Goal: Task Accomplishment & Management: Manage account settings

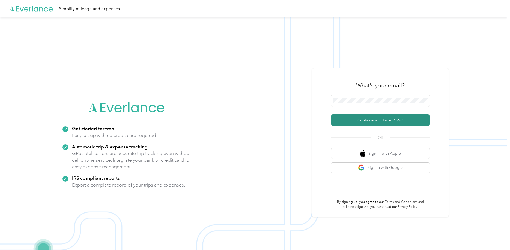
click at [346, 123] on button "Continue with Email / SSO" at bounding box center [380, 120] width 98 height 11
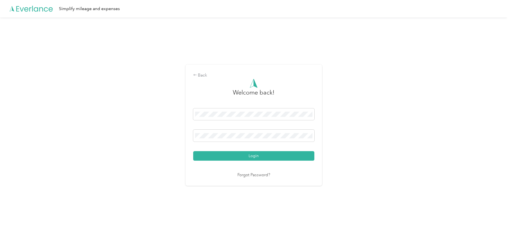
click at [193, 151] on button "Login" at bounding box center [253, 156] width 121 height 10
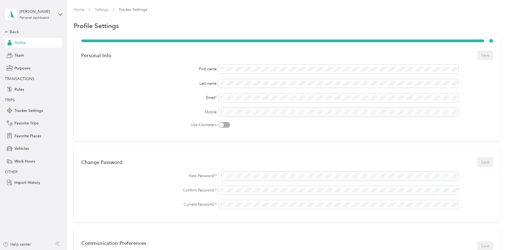
click at [269, 35] on div "Personal Info Save First name Last name Email * Mobile Use Kilometers" at bounding box center [287, 87] width 426 height 107
click at [23, 33] on div "Back" at bounding box center [32, 32] width 55 height 7
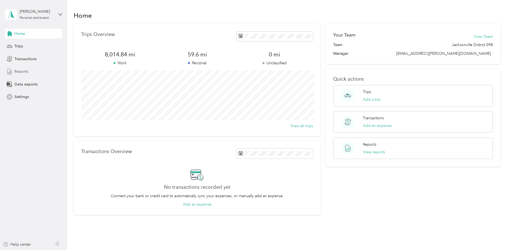
click at [26, 73] on span "Reports" at bounding box center [21, 72] width 14 height 6
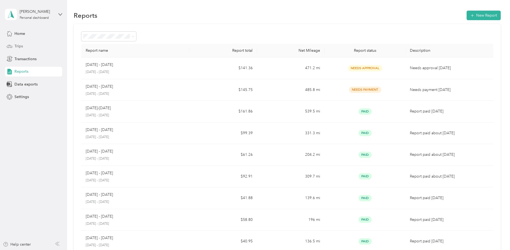
click at [16, 46] on span "Trips" at bounding box center [18, 46] width 8 height 6
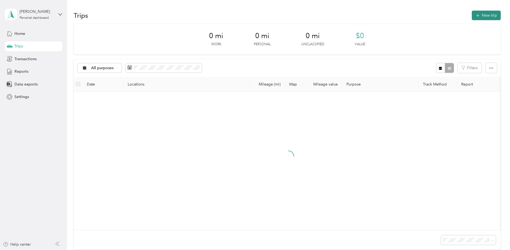
click at [480, 16] on icon "button" at bounding box center [477, 16] width 6 height 6
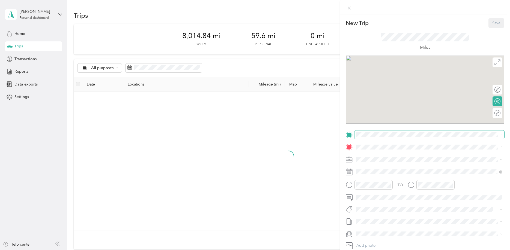
click at [382, 137] on span at bounding box center [429, 135] width 150 height 9
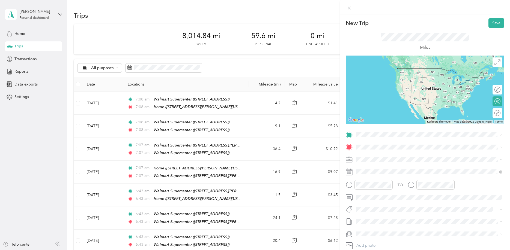
click at [383, 157] on div "Home [STREET_ADDRESS][PERSON_NAME][US_STATE]" at bounding box center [408, 159] width 85 height 11
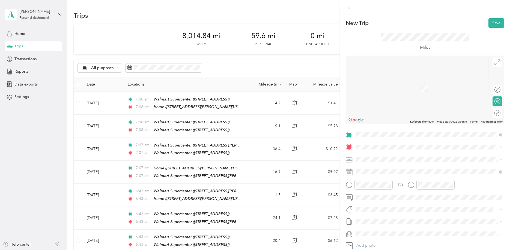
click at [372, 169] on span "TEAM" at bounding box center [374, 169] width 9 height 5
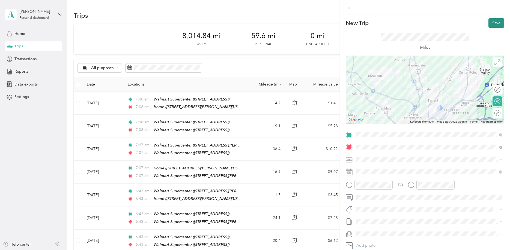
click at [493, 22] on button "Save" at bounding box center [496, 23] width 16 height 10
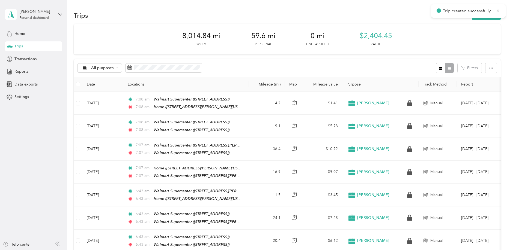
click at [497, 8] on icon at bounding box center [497, 10] width 4 height 5
click at [480, 15] on icon "button" at bounding box center [477, 16] width 6 height 6
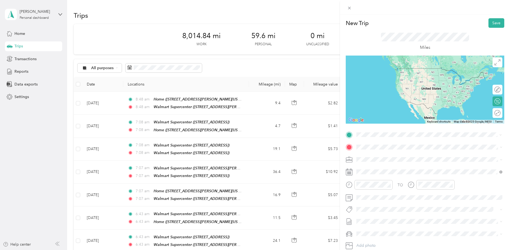
click at [389, 153] on li "TEAM Walmart Supercenter [STREET_ADDRESS][PERSON_NAME]" at bounding box center [429, 160] width 150 height 19
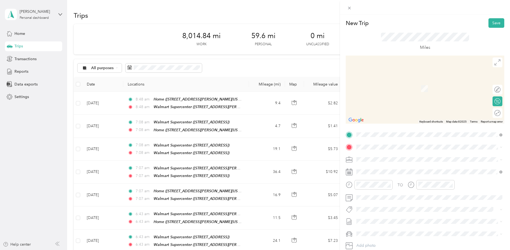
click at [377, 142] on div "TO Add photo" at bounding box center [424, 197] width 158 height 132
click at [382, 176] on span "[STREET_ADDRESS]" at bounding box center [383, 177] width 35 height 5
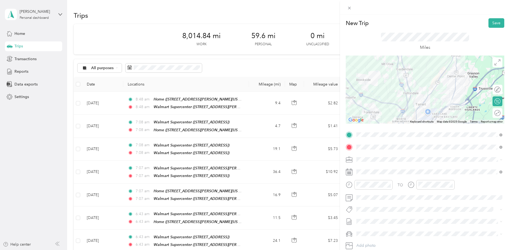
click at [405, 94] on div at bounding box center [424, 90] width 158 height 68
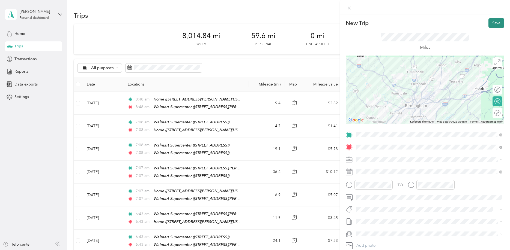
click at [491, 21] on button "Save" at bounding box center [496, 23] width 16 height 10
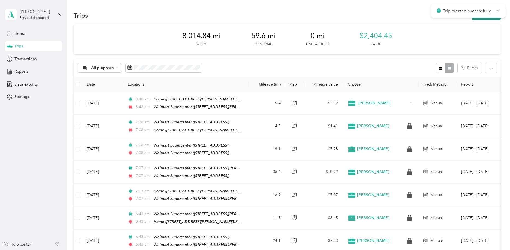
click at [478, 19] on button "New trip" at bounding box center [485, 16] width 29 height 10
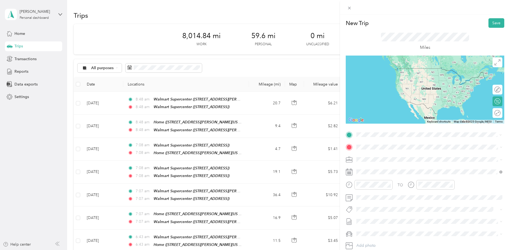
click at [382, 160] on div "TEAM Walmart Supercenter [STREET_ADDRESS]" at bounding box center [394, 160] width 56 height 13
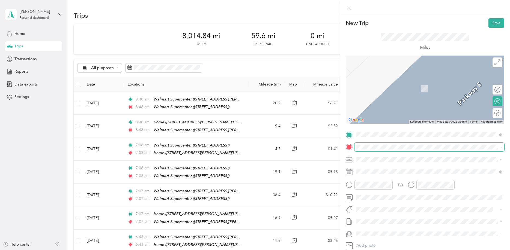
click at [375, 150] on span at bounding box center [429, 147] width 150 height 9
click at [394, 172] on div "Home [STREET_ADDRESS][PERSON_NAME][US_STATE]" at bounding box center [408, 171] width 85 height 11
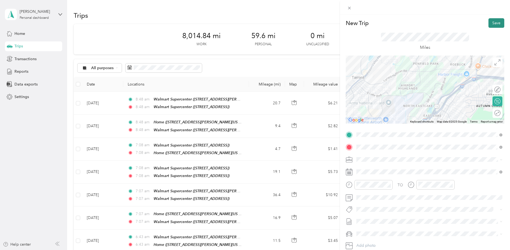
click at [491, 25] on button "Save" at bounding box center [496, 23] width 16 height 10
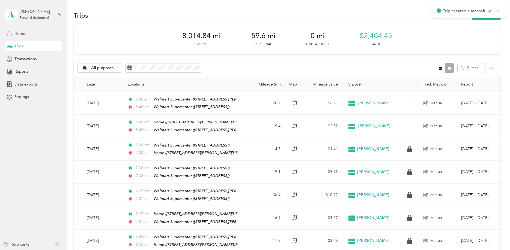
click at [18, 35] on span "Home" at bounding box center [19, 34] width 11 height 6
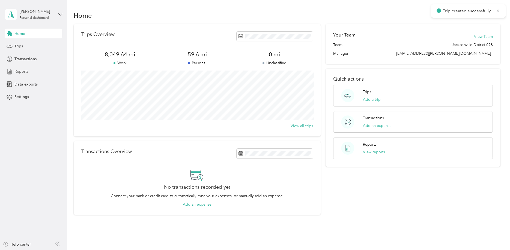
click at [29, 73] on div "Reports" at bounding box center [33, 72] width 57 height 10
